Goal: Information Seeking & Learning: Learn about a topic

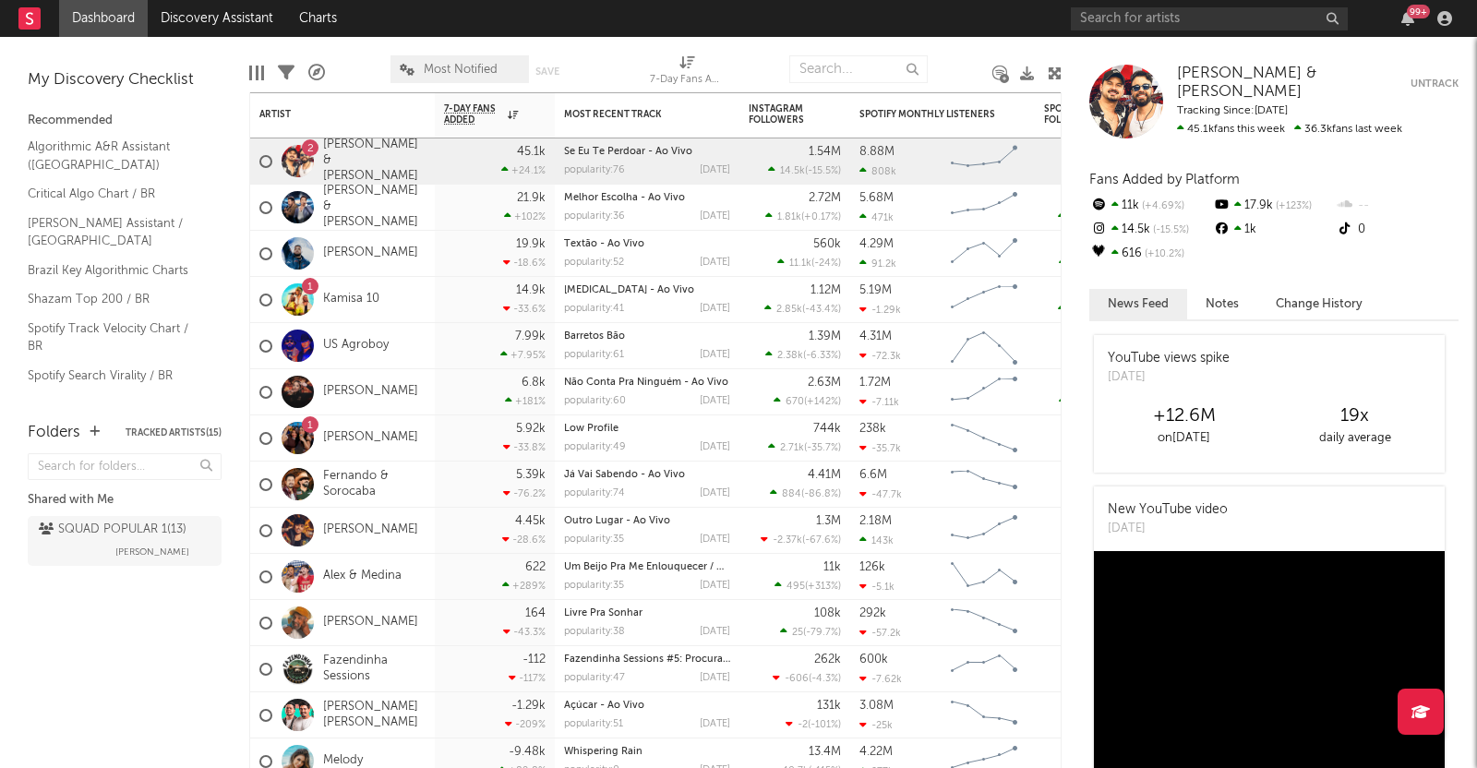
click at [1144, 18] on input "text" at bounding box center [1209, 18] width 277 height 23
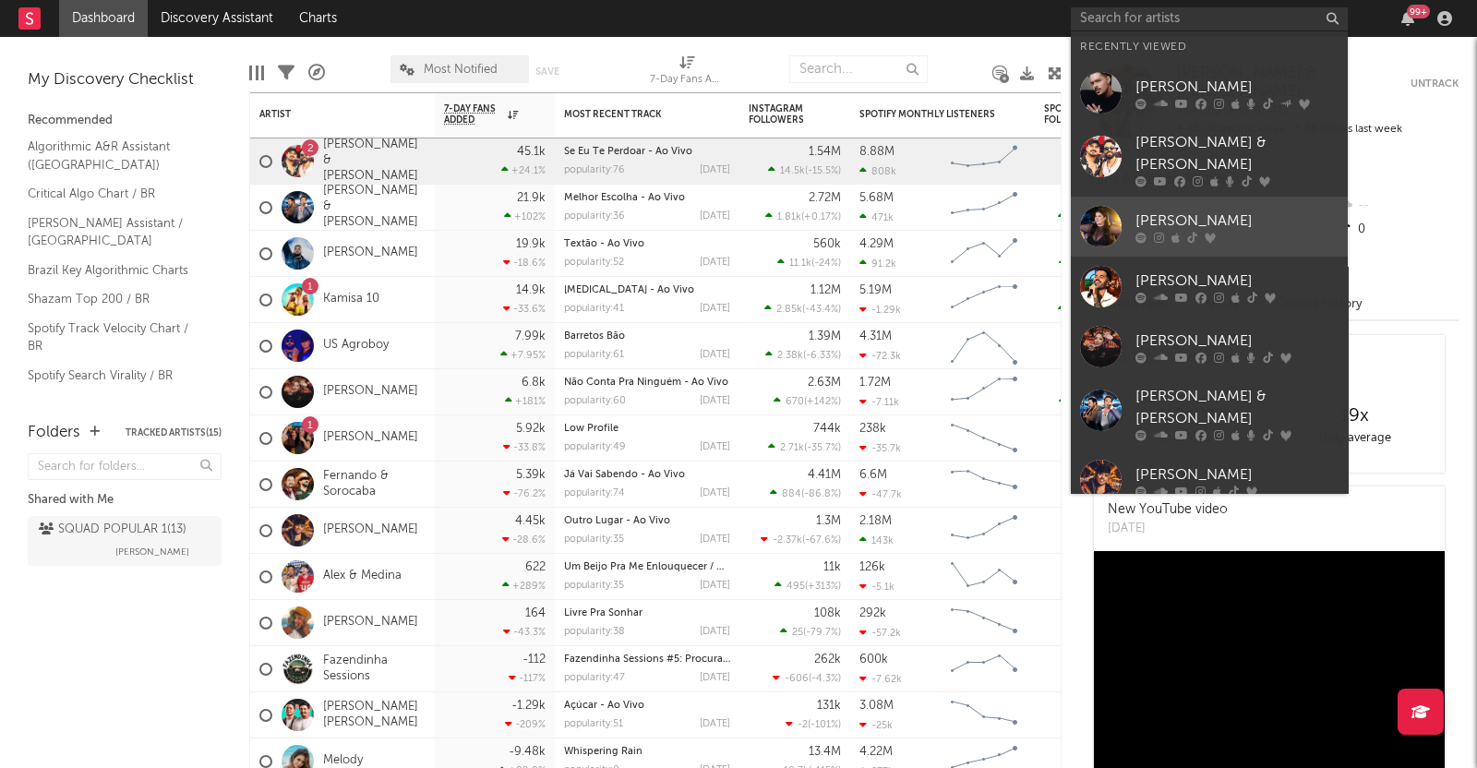
click at [1186, 212] on div "[PERSON_NAME]" at bounding box center [1236, 221] width 203 height 22
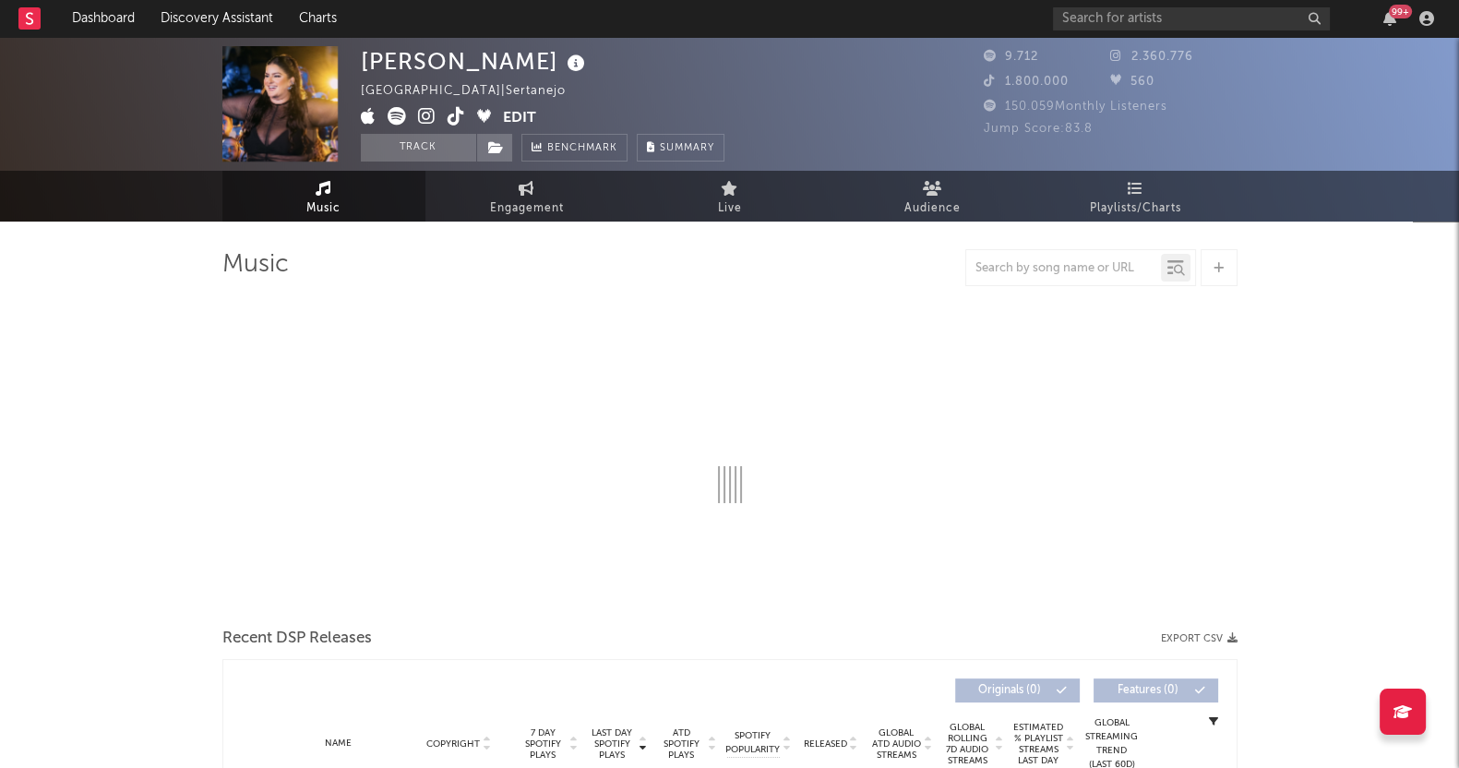
click at [1126, 40] on div "Bruna Lipiani [GEOGRAPHIC_DATA] | Sertanejo Edit Track Benchmark Summary 9.712 …" at bounding box center [729, 104] width 1459 height 134
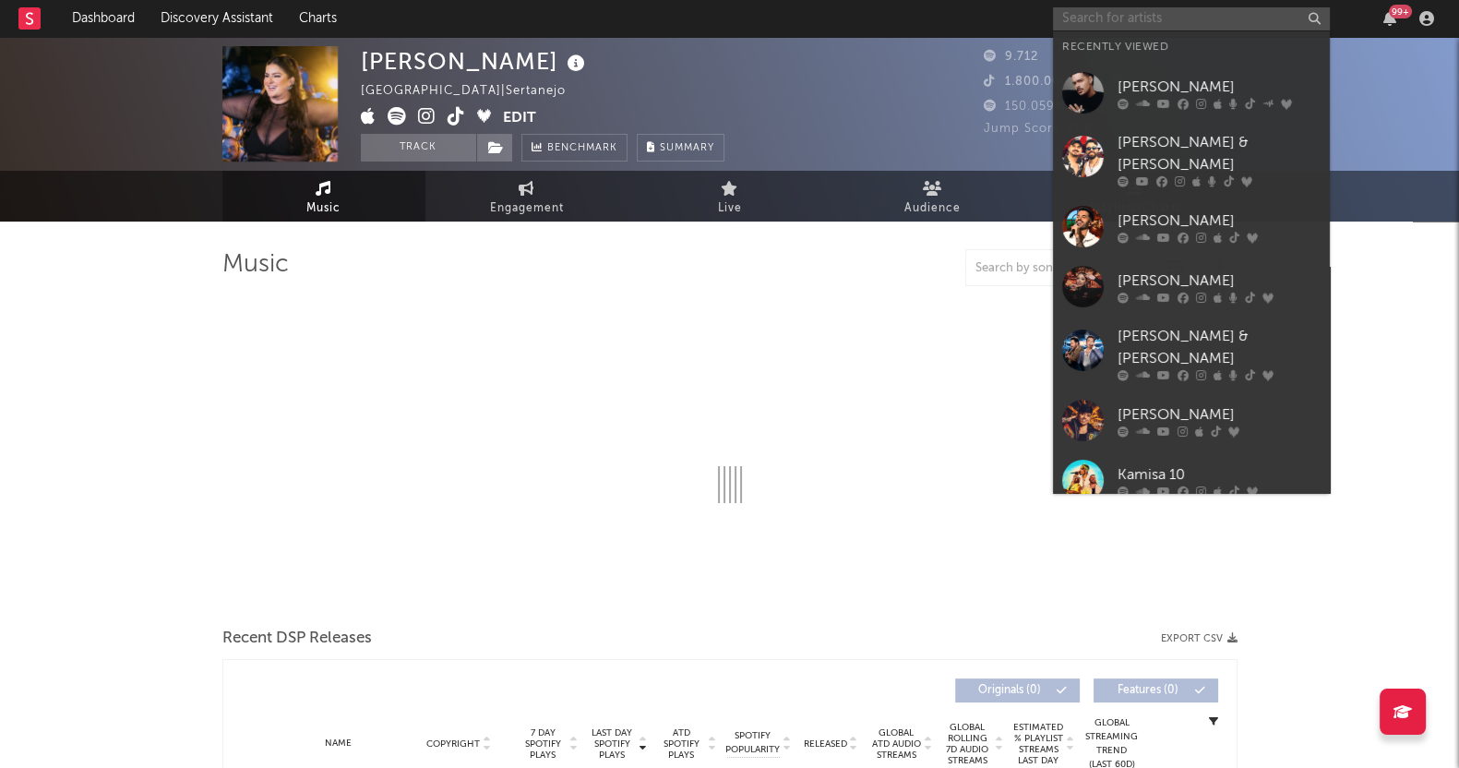
click at [1126, 19] on input "text" at bounding box center [1191, 18] width 277 height 23
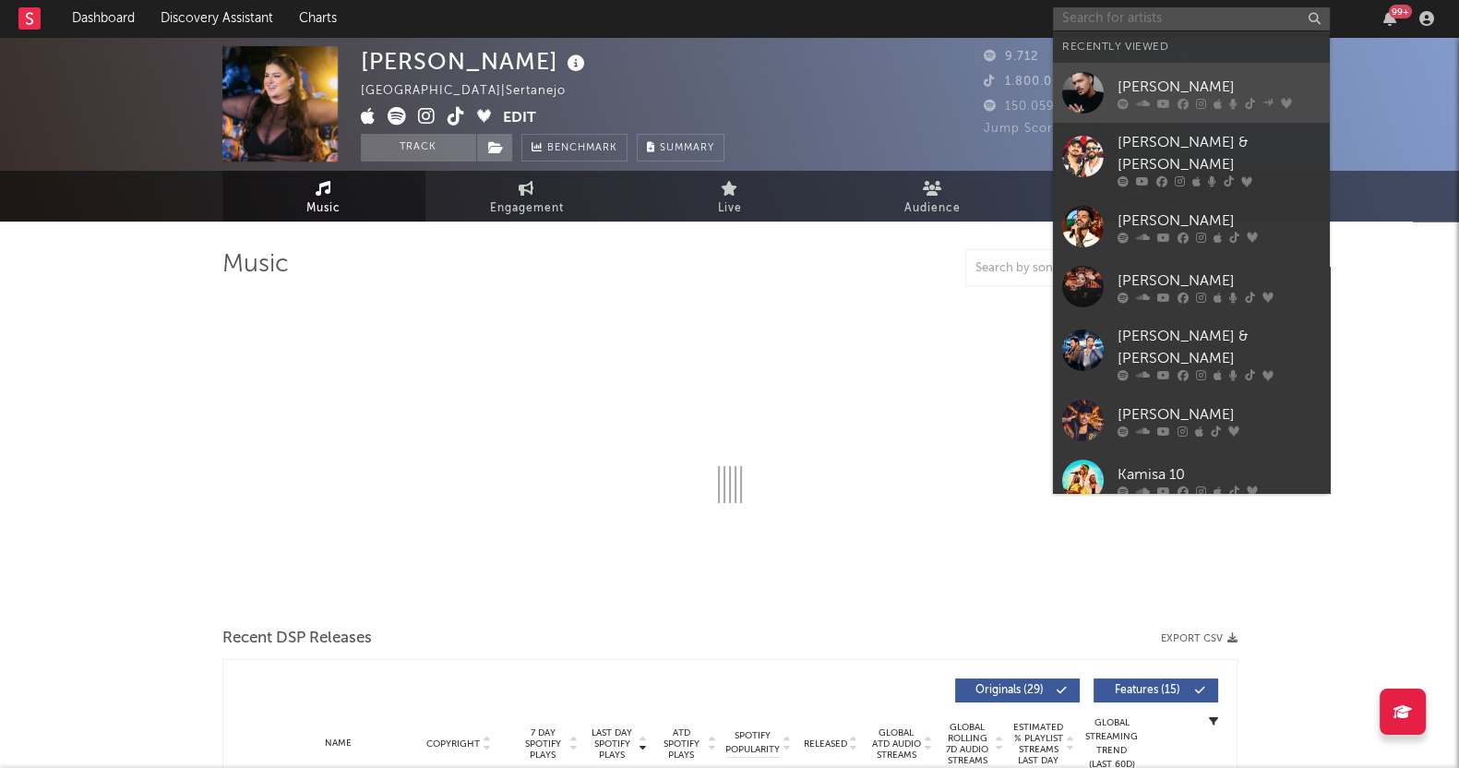
select select "6m"
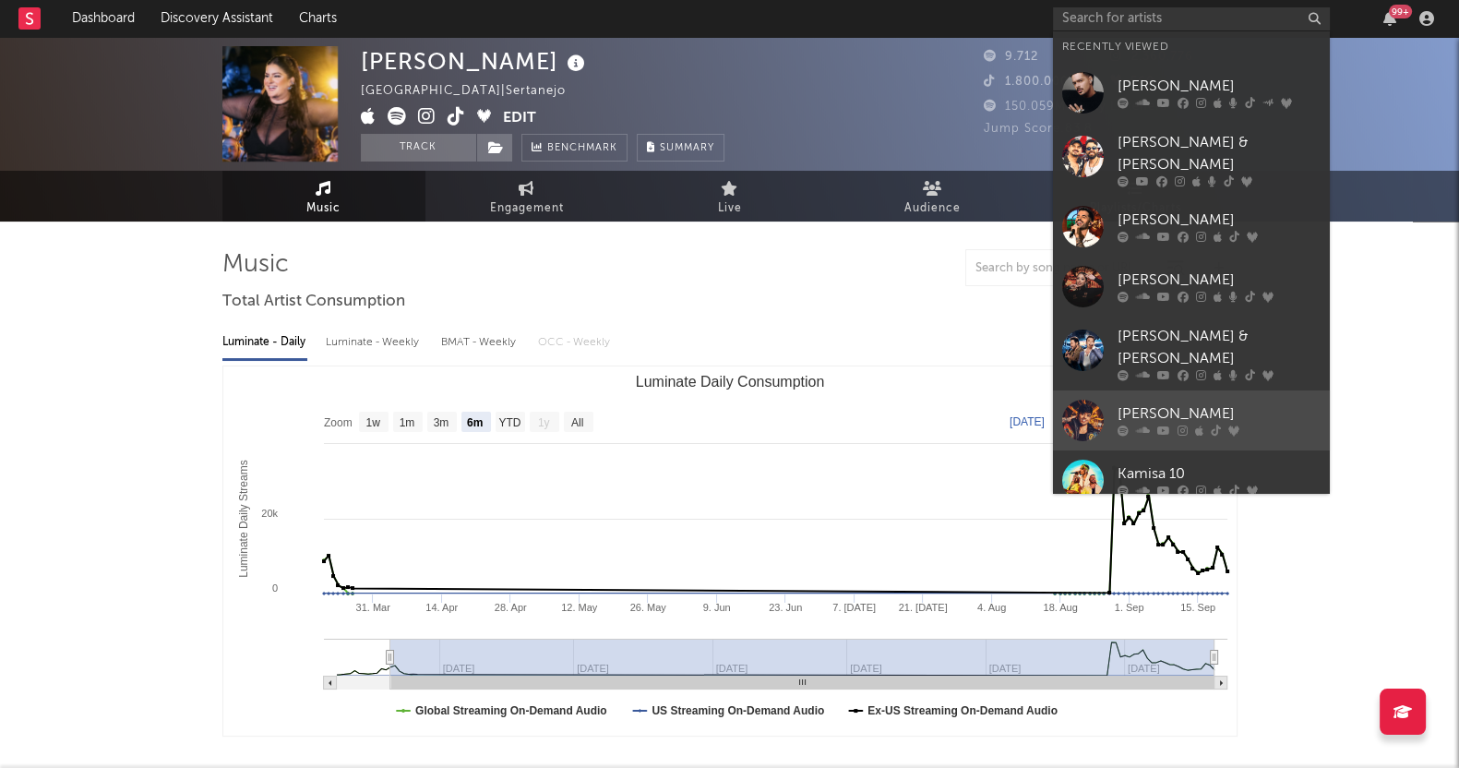
click at [1154, 425] on div at bounding box center [1219, 430] width 203 height 11
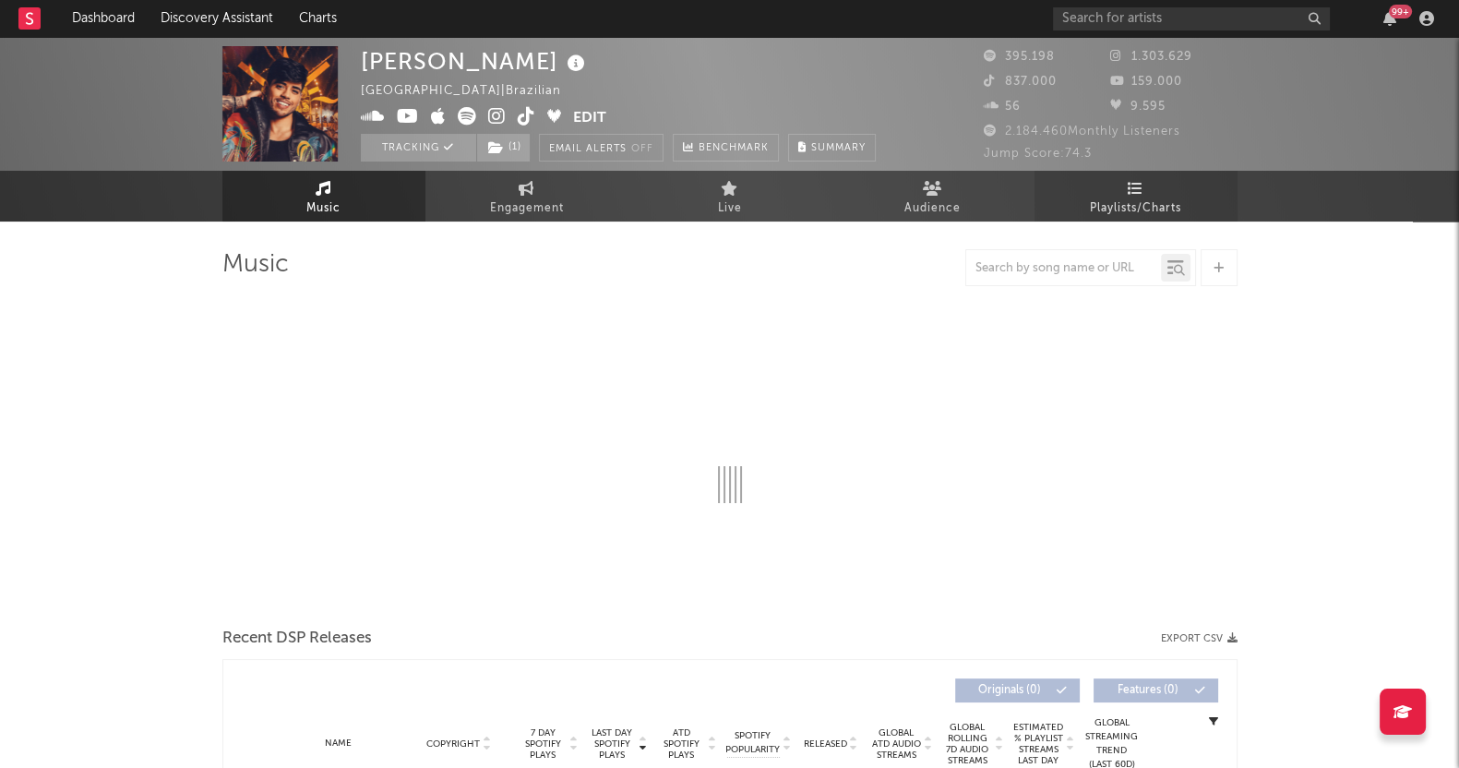
click at [1127, 201] on span "Playlists/Charts" at bounding box center [1135, 209] width 91 height 22
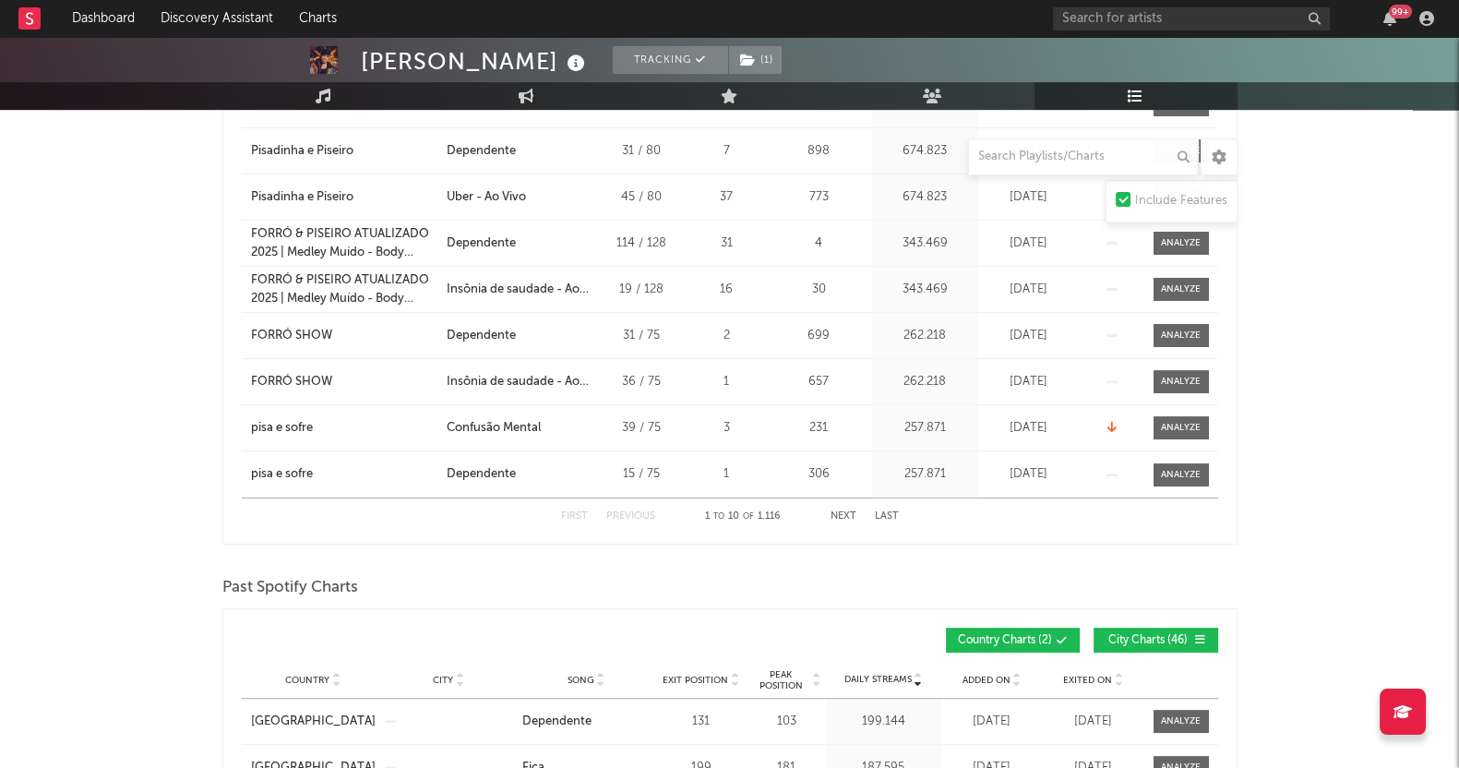
scroll to position [1038, 0]
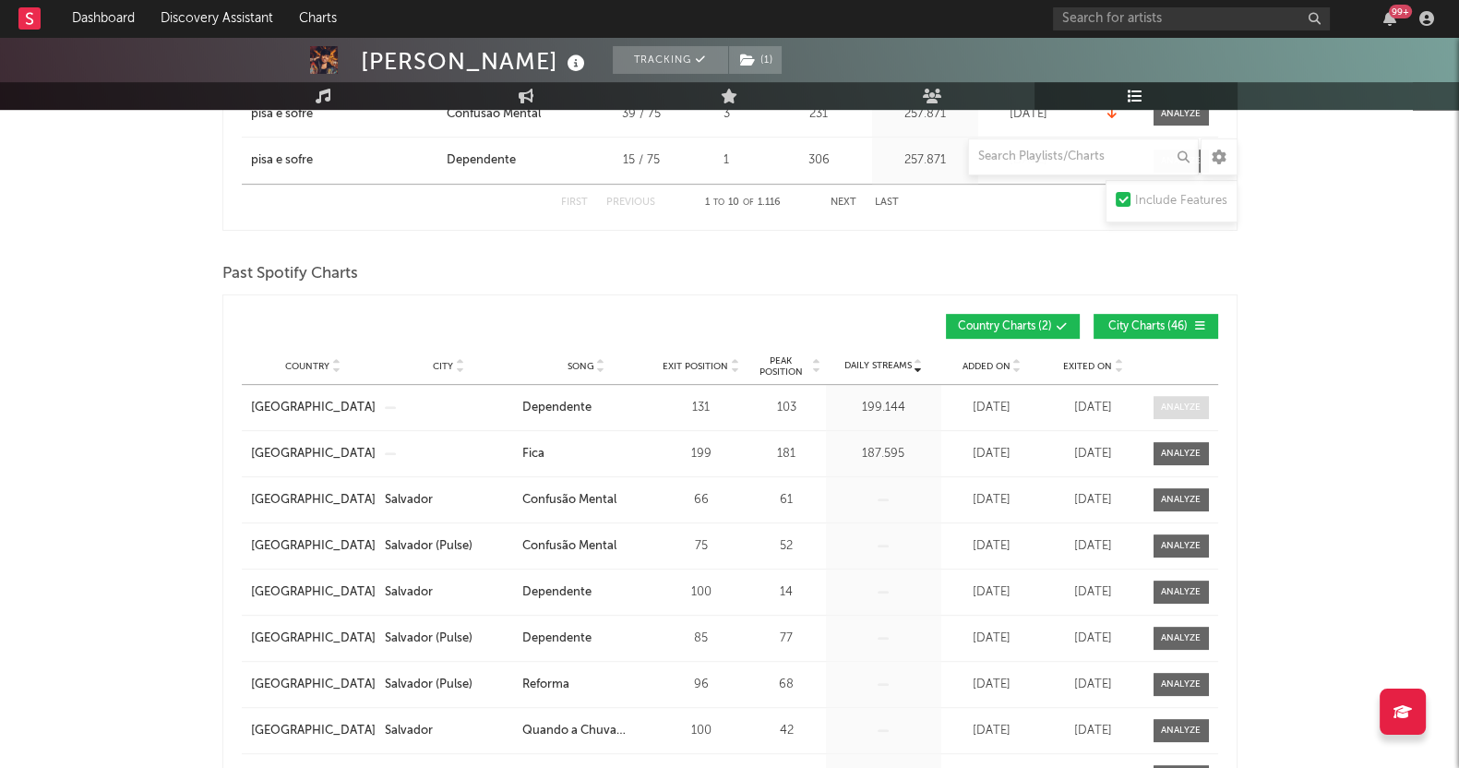
click at [1195, 413] on span at bounding box center [1181, 407] width 55 height 23
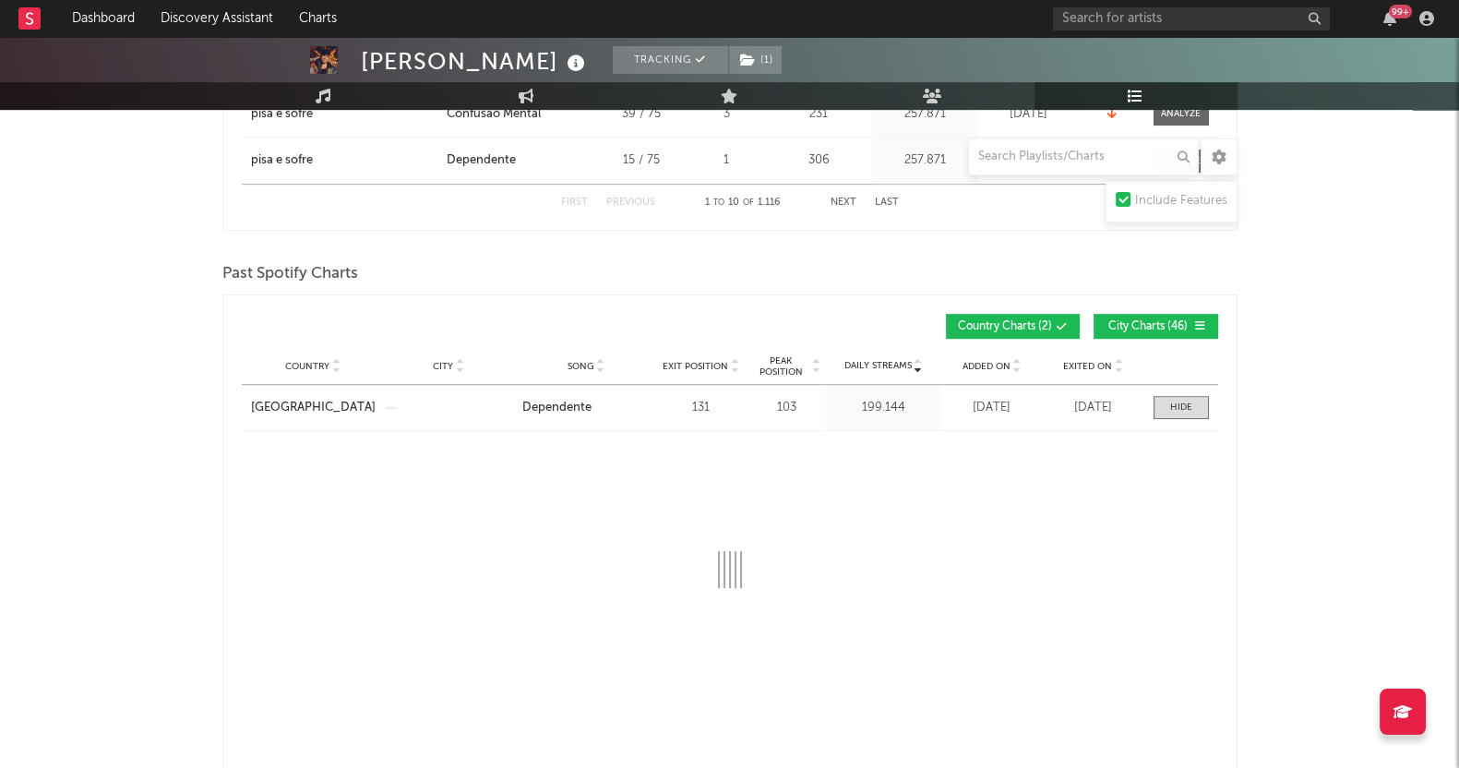
select select "1w"
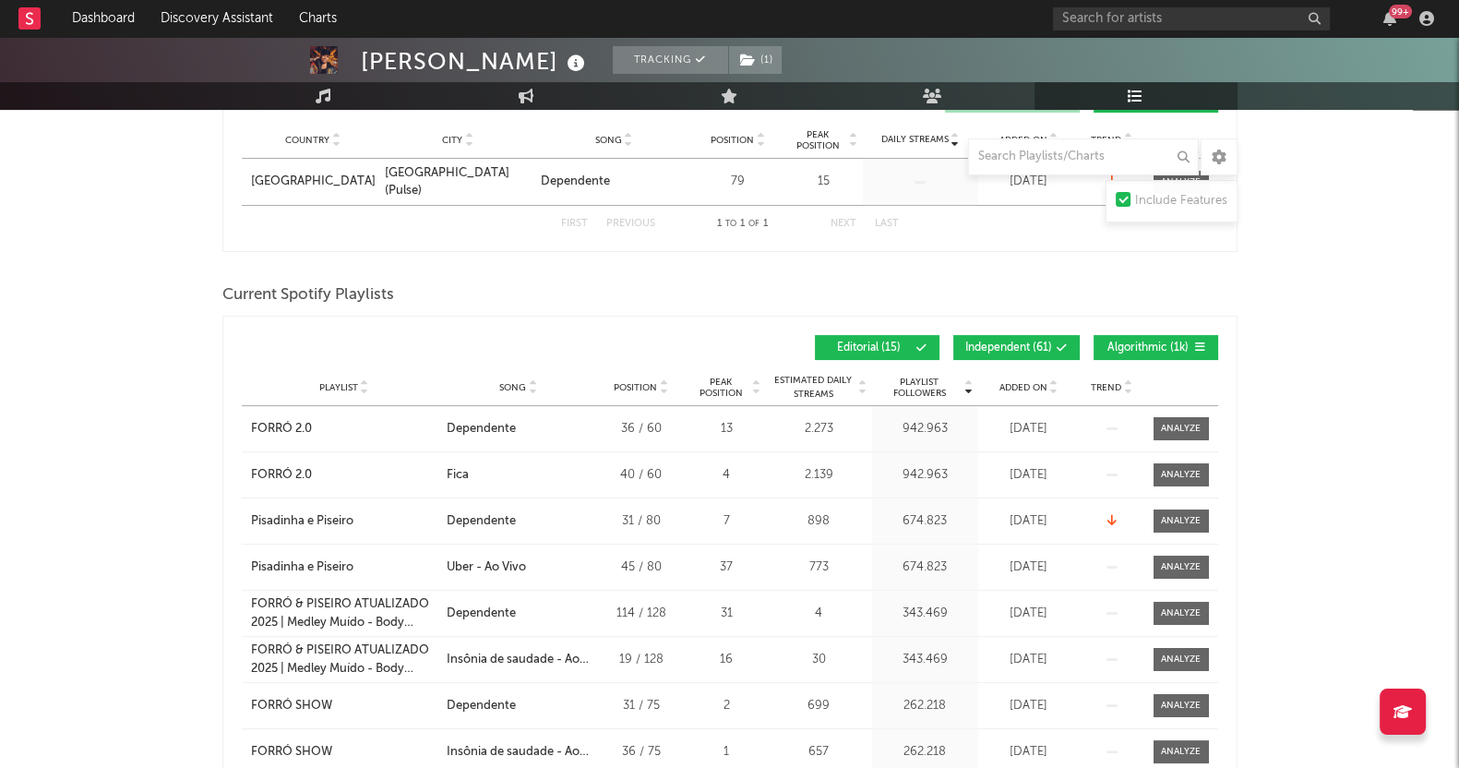
scroll to position [9, 0]
